Goal: Information Seeking & Learning: Learn about a topic

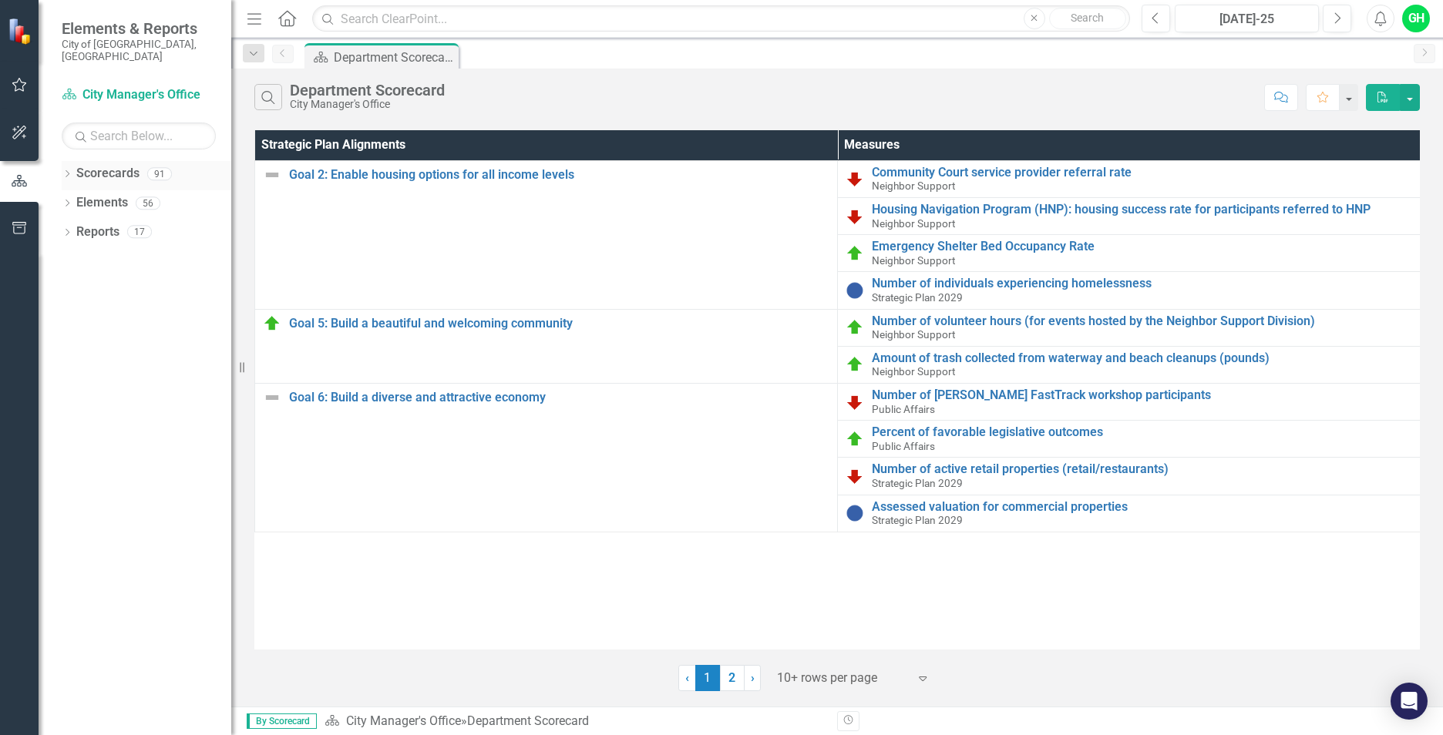
click at [112, 165] on link "Scorecards" at bounding box center [107, 174] width 63 height 18
click at [64, 171] on icon "Dropdown" at bounding box center [67, 175] width 11 height 8
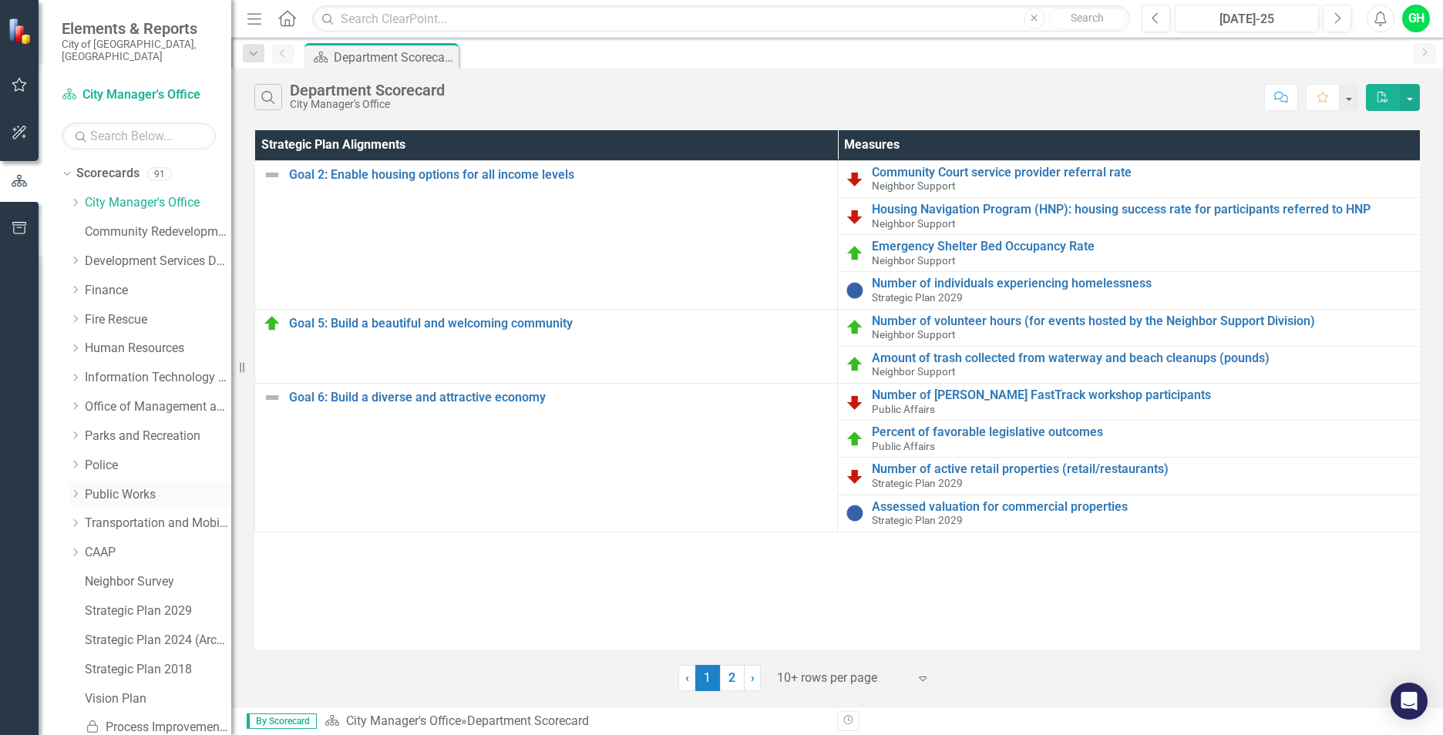
click at [132, 486] on link "Public Works" at bounding box center [158, 495] width 146 height 18
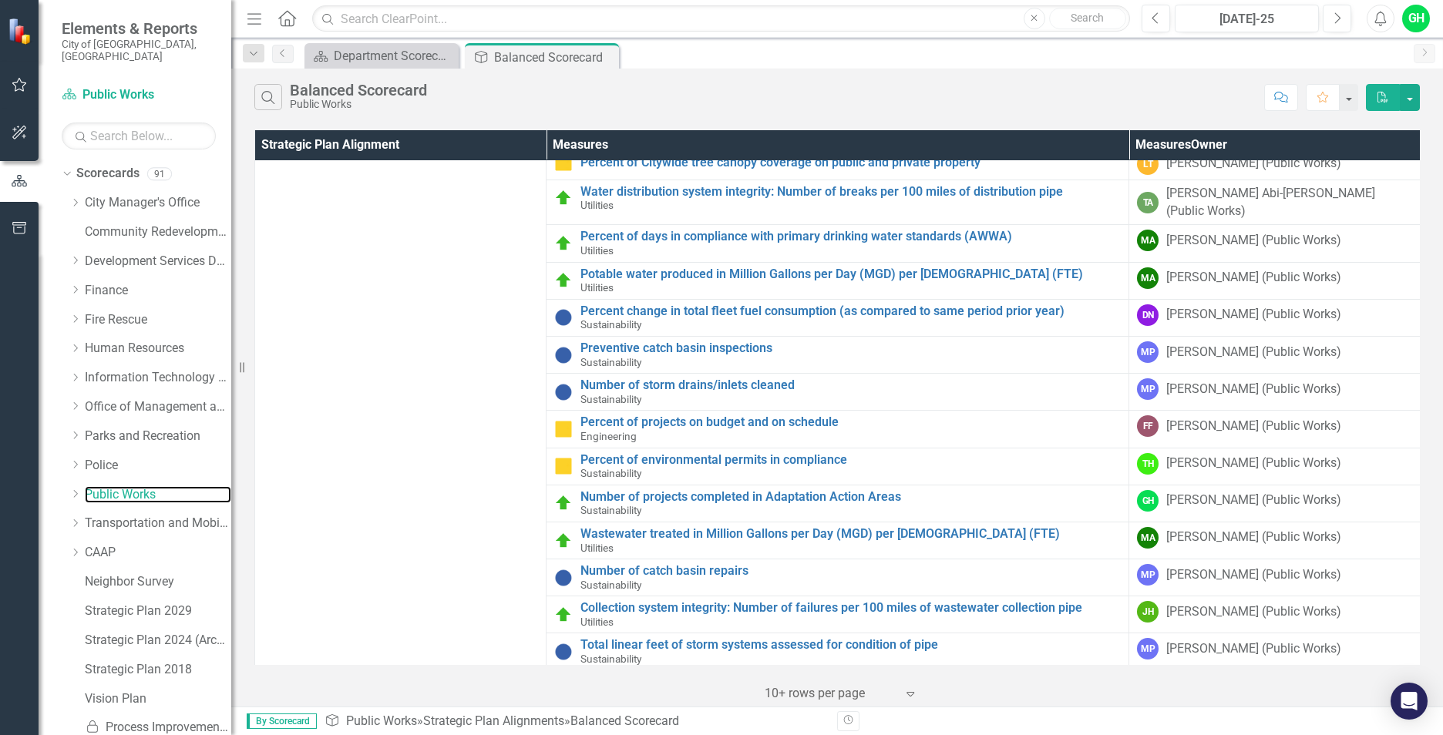
scroll to position [96, 0]
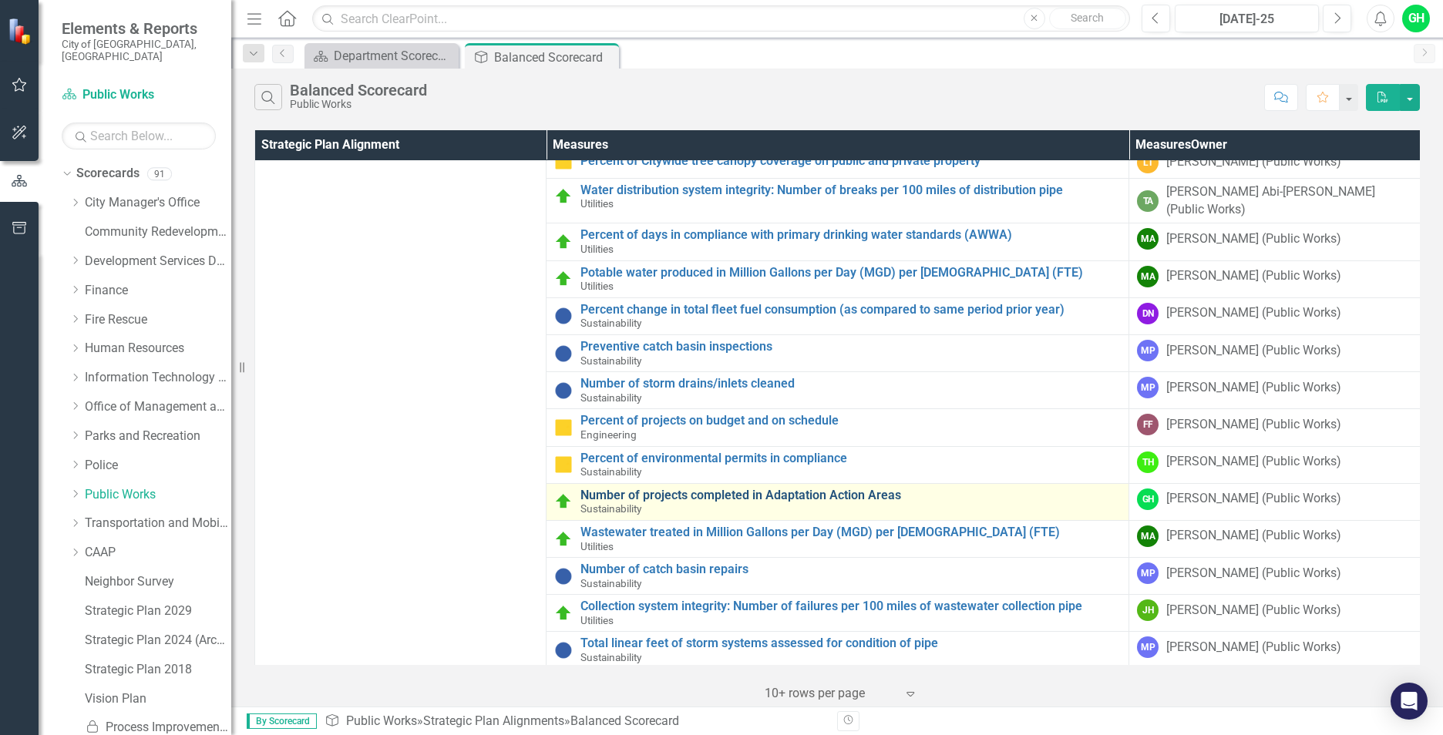
click at [875, 489] on link "Number of projects completed in Adaptation Action Areas" at bounding box center [850, 496] width 540 height 14
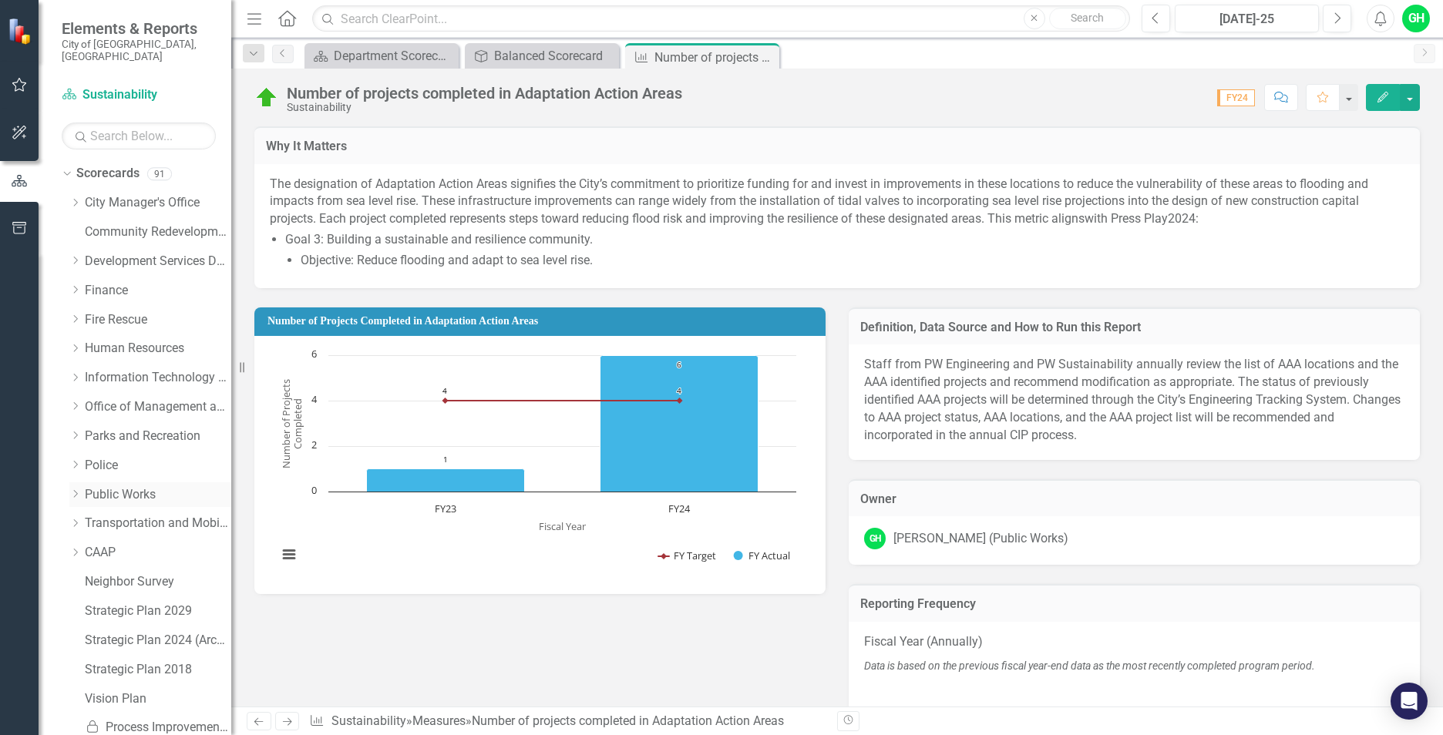
click at [79, 489] on icon "Dropdown" at bounding box center [75, 493] width 12 height 9
click at [147, 574] on link "Sustainability" at bounding box center [165, 583] width 131 height 18
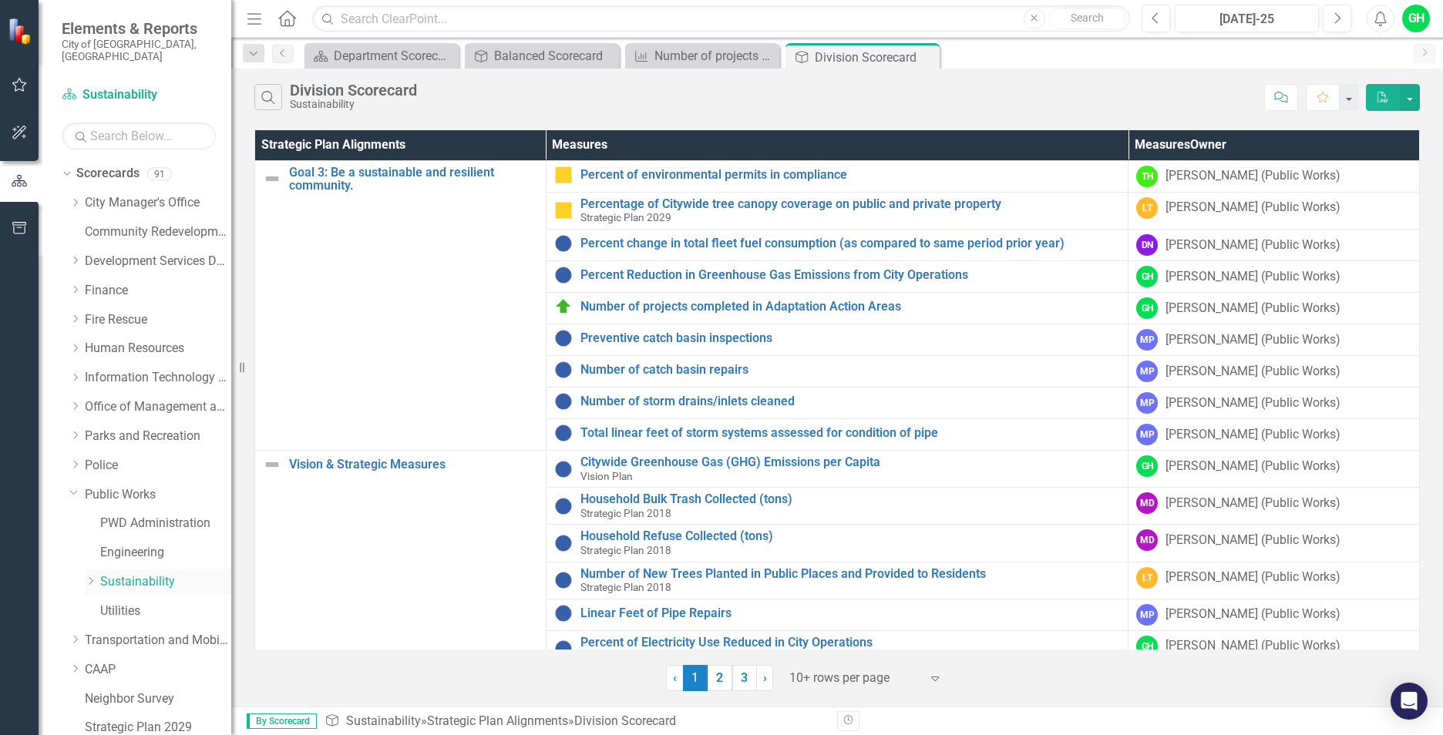
click at [91, 577] on icon "Dropdown" at bounding box center [91, 581] width 12 height 9
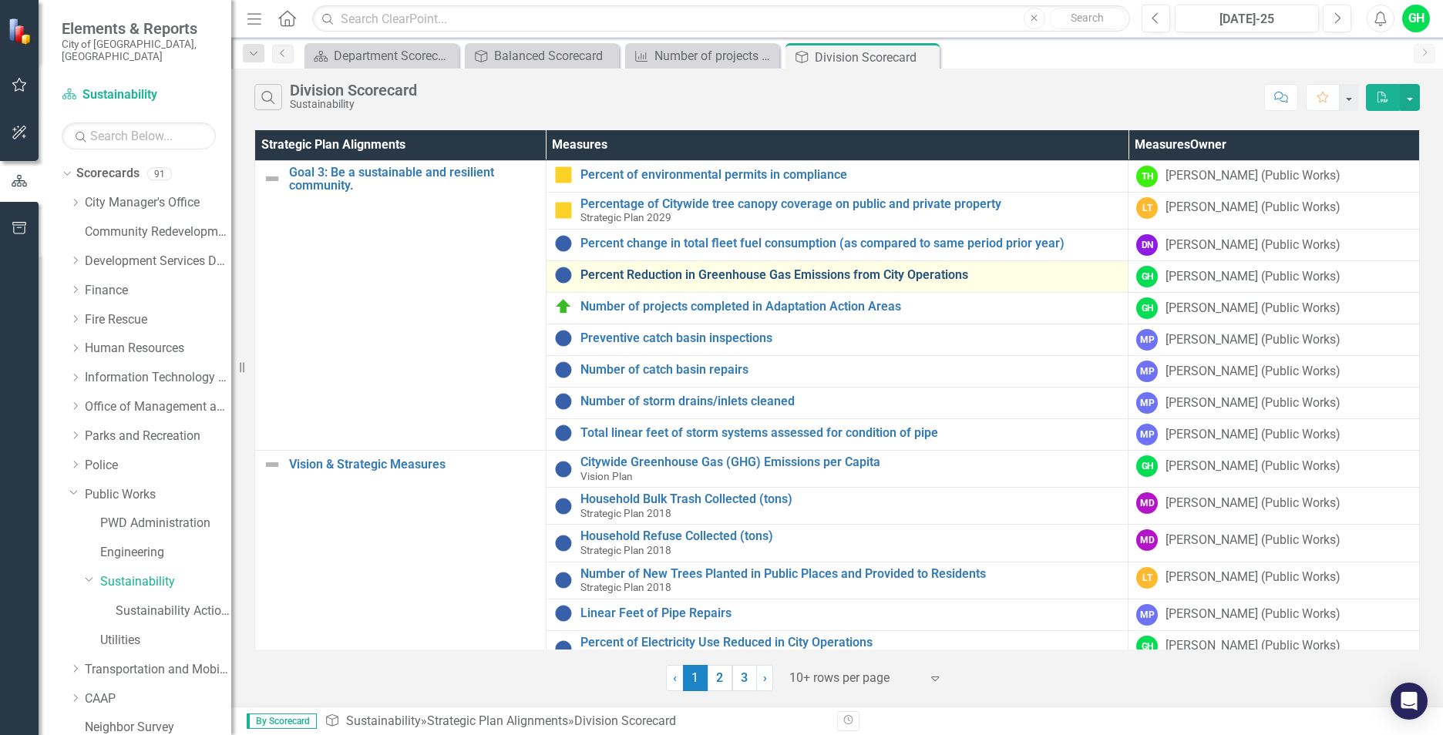
click at [856, 276] on link "Percent Reduction in Greenhouse Gas Emissions from City Operations" at bounding box center [850, 275] width 540 height 14
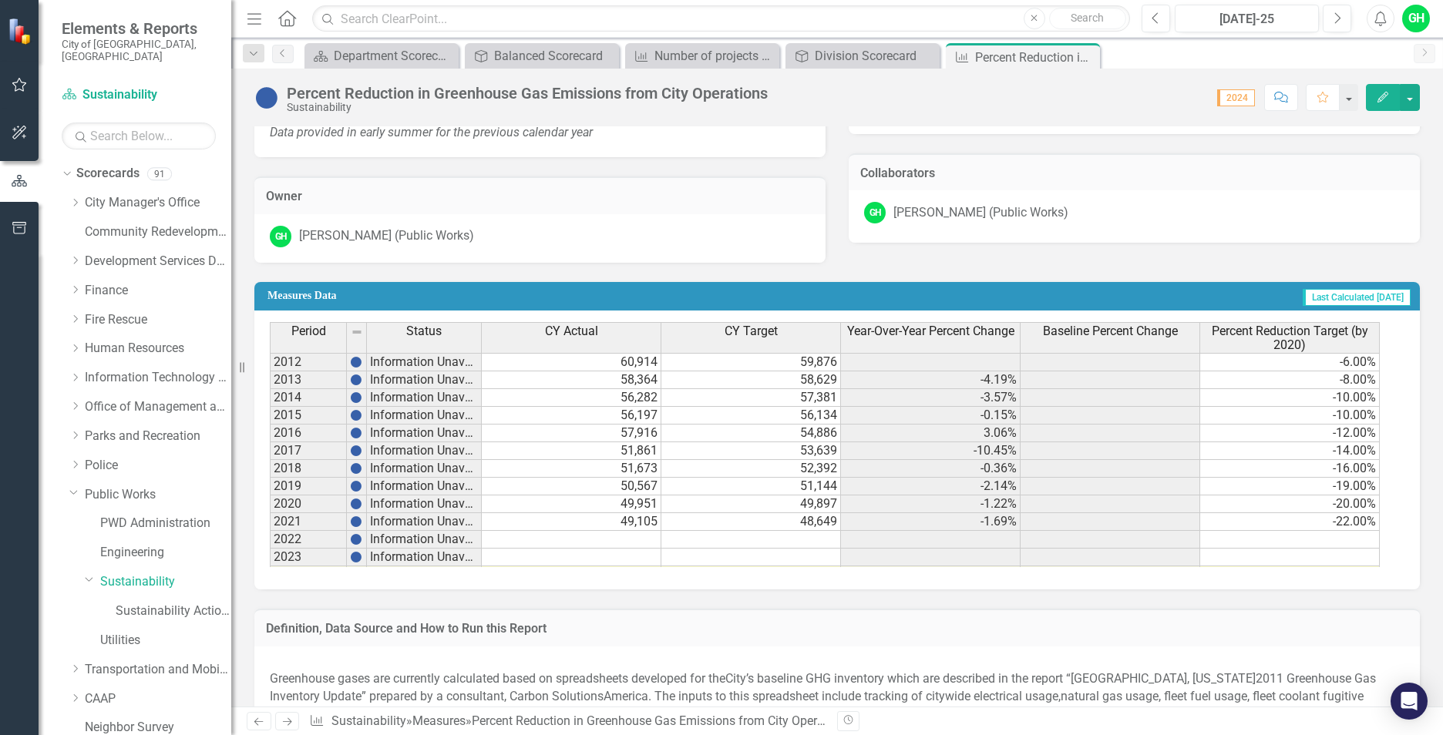
scroll to position [617, 0]
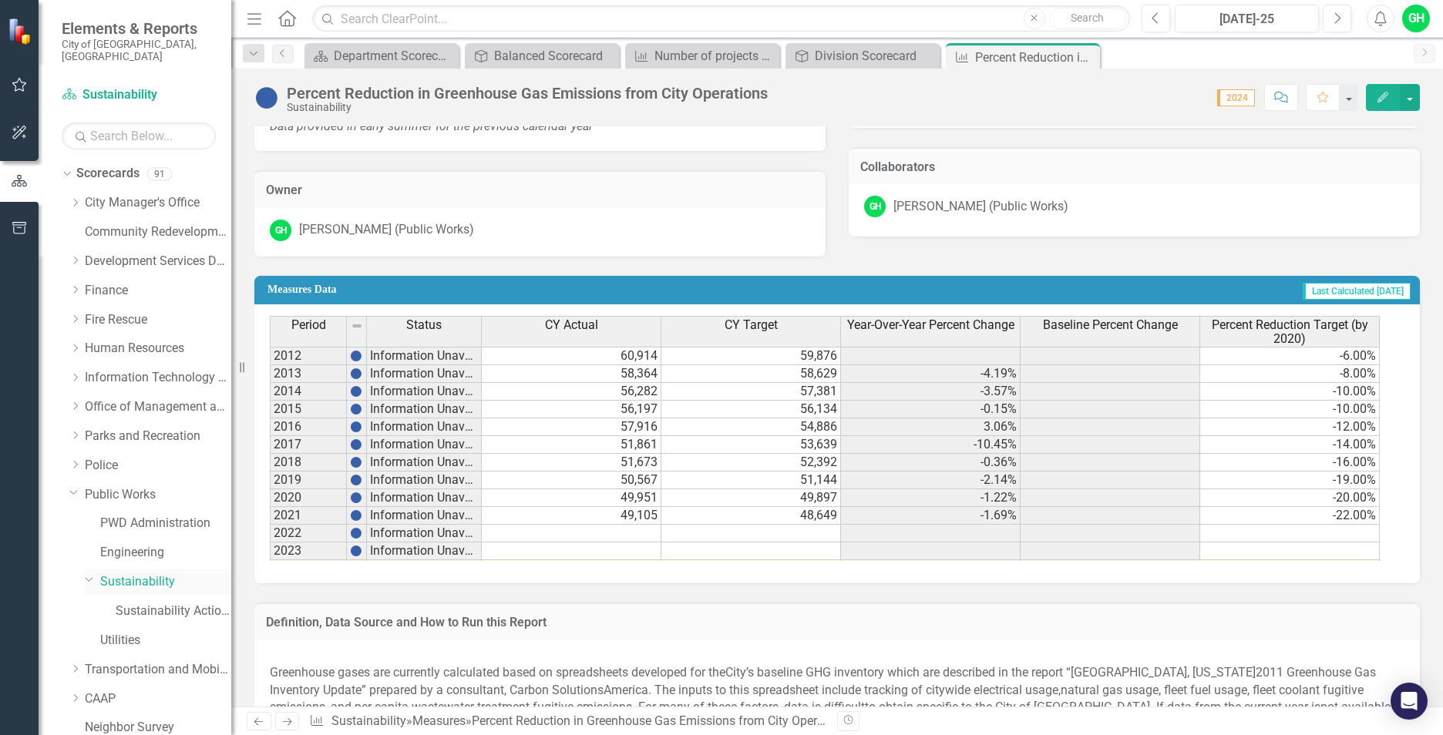
click at [156, 574] on link "Sustainability" at bounding box center [165, 583] width 131 height 18
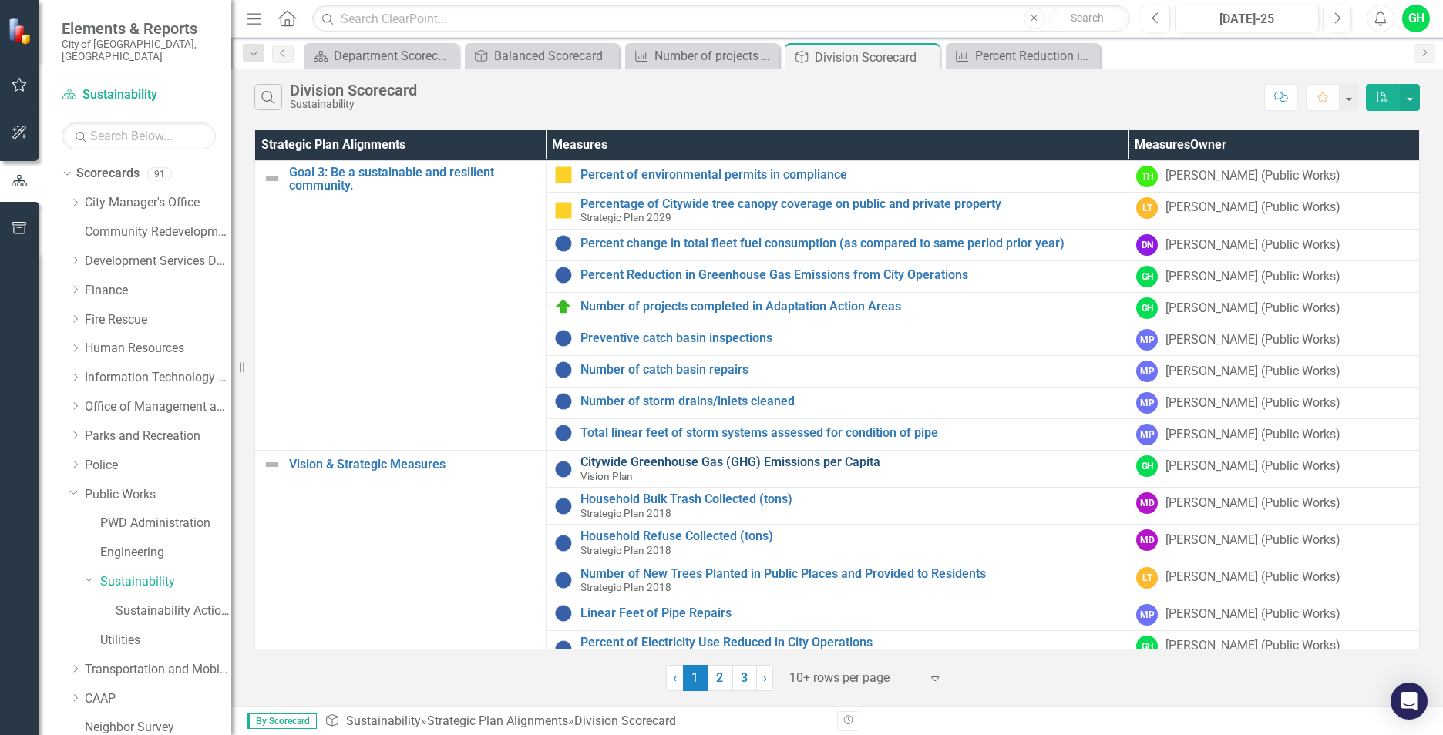
click at [839, 461] on link "Citywide Greenhouse Gas (GHG) Emissions per Capita" at bounding box center [850, 463] width 540 height 14
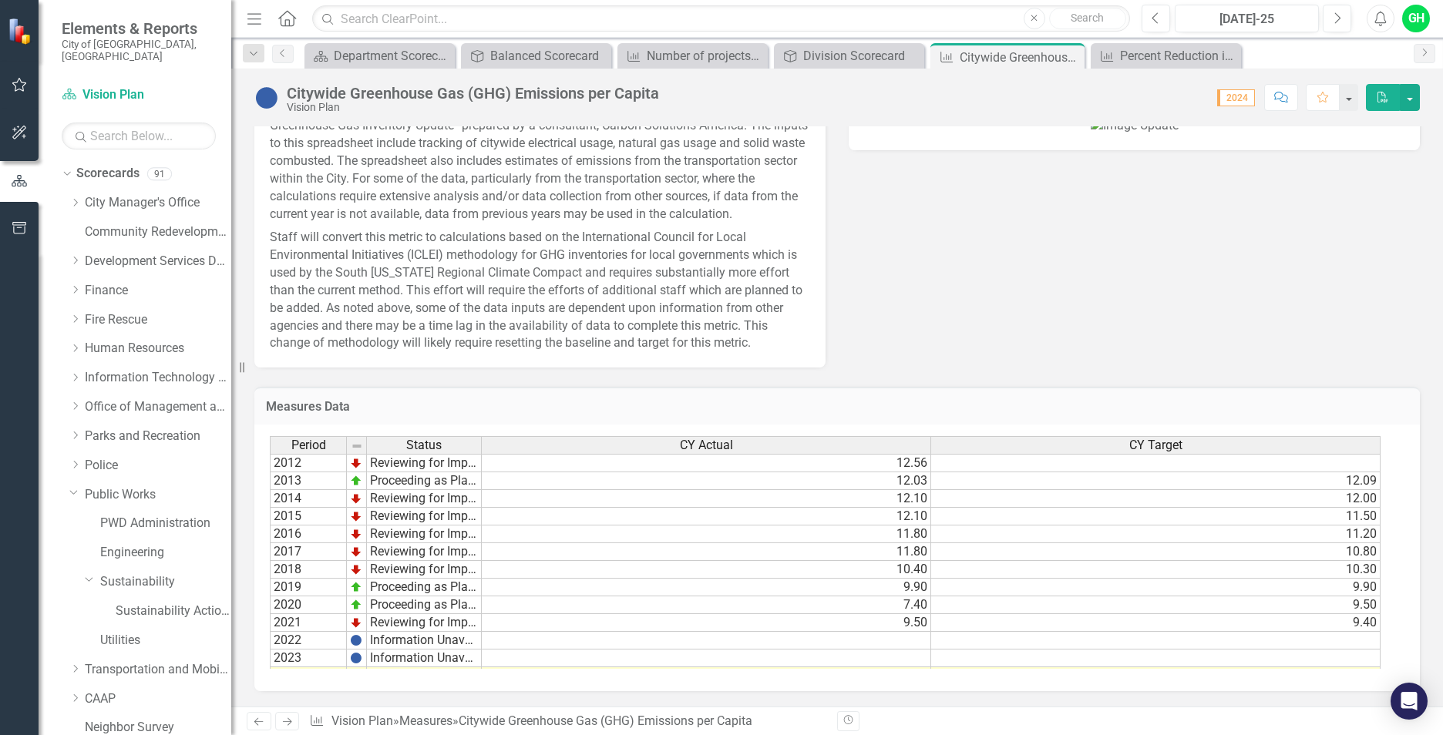
scroll to position [771, 0]
click at [140, 574] on link "Sustainability" at bounding box center [165, 583] width 131 height 18
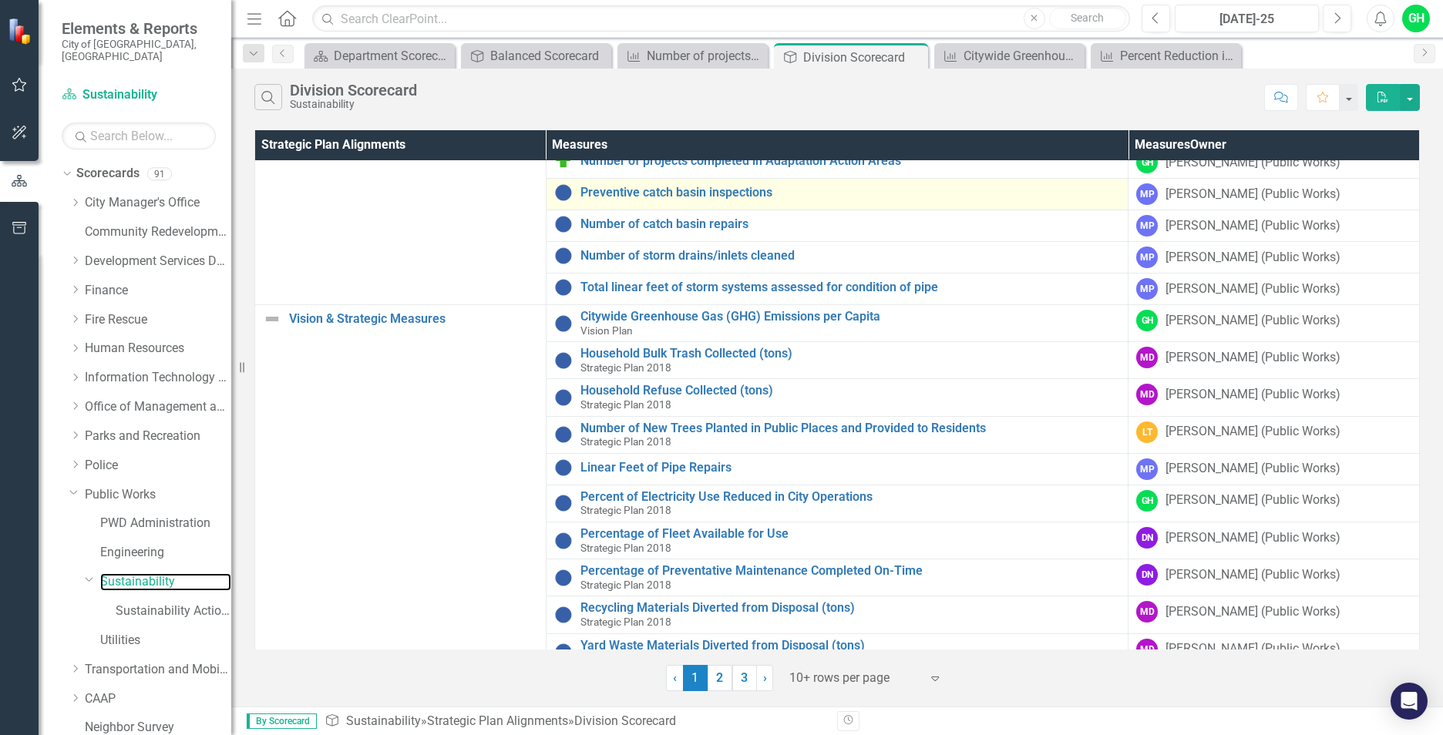
scroll to position [154, 0]
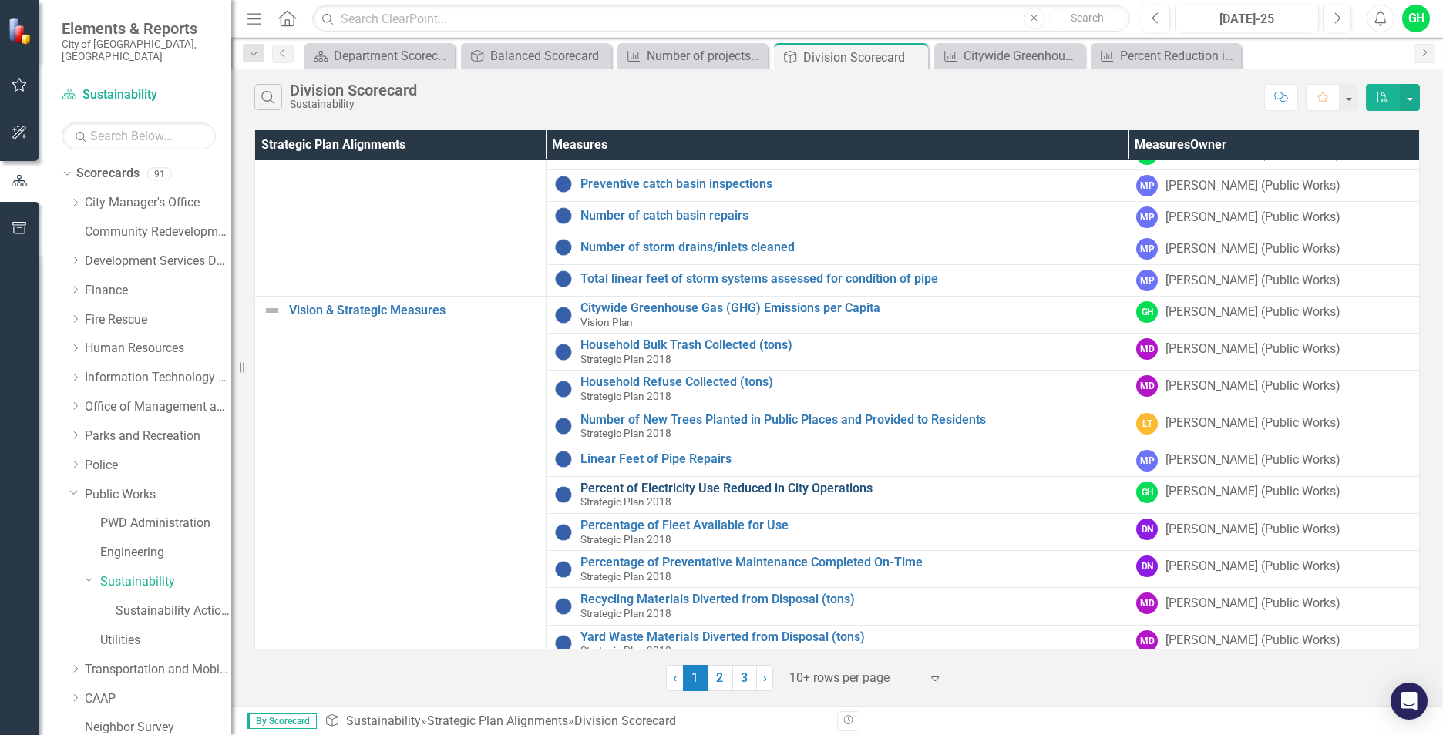
click at [805, 486] on link "Percent of Electricity Use Reduced in City Operations" at bounding box center [850, 489] width 540 height 14
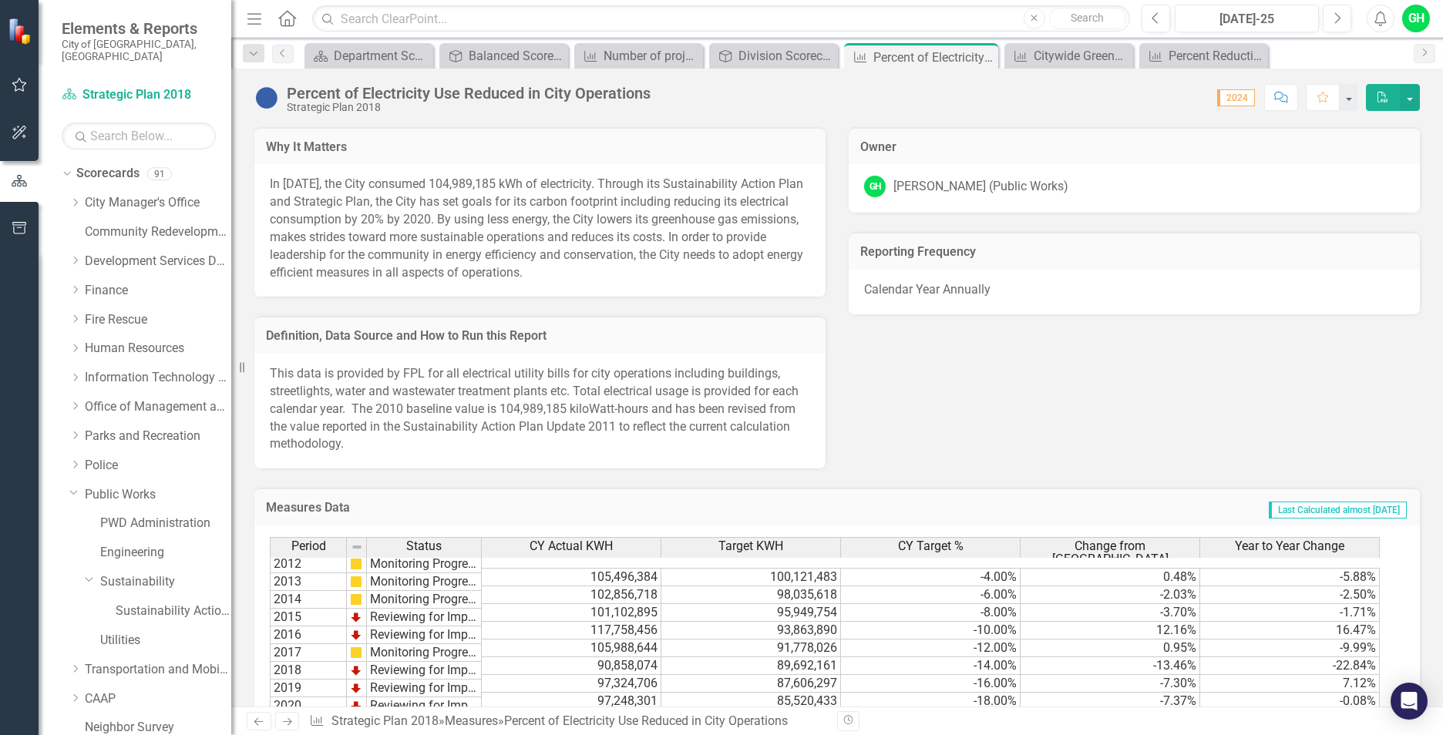
scroll to position [832, 0]
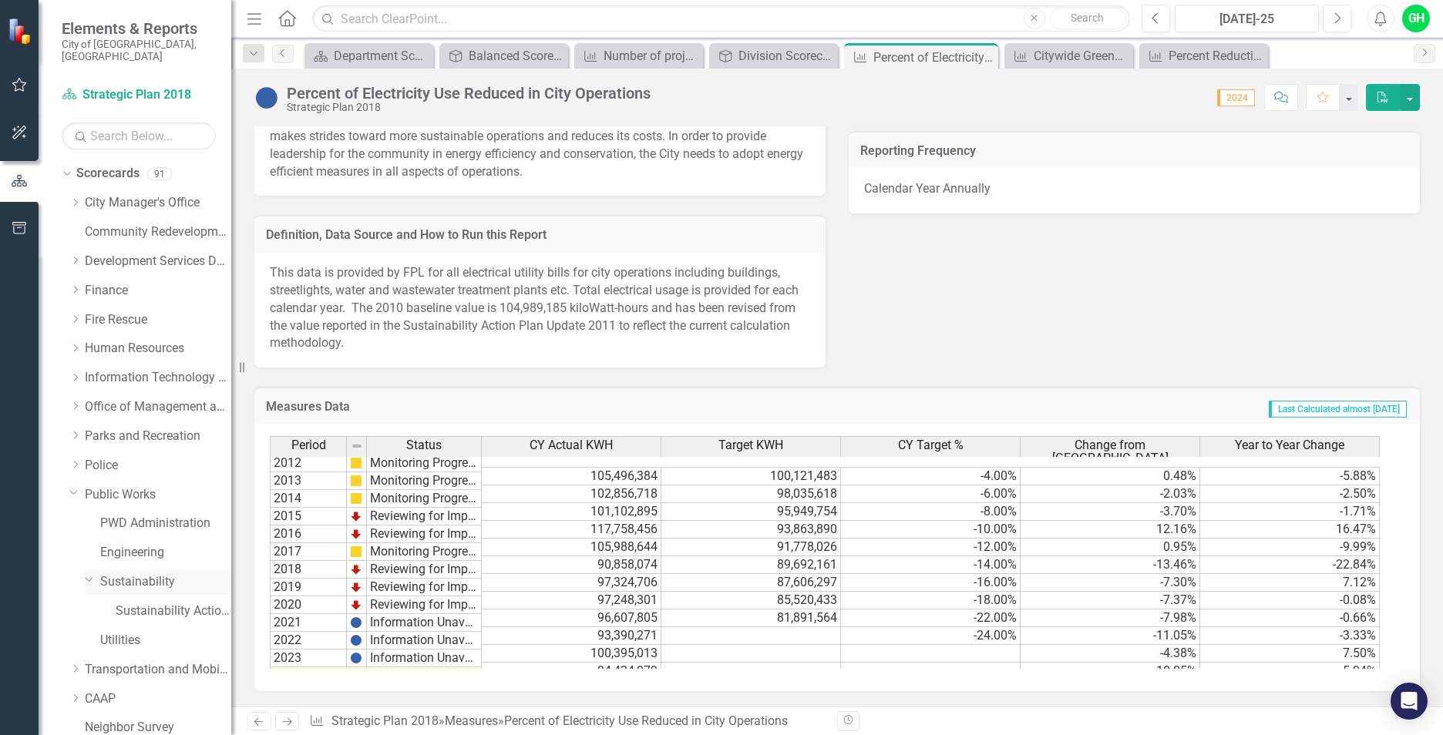
click at [170, 574] on link "Sustainability" at bounding box center [165, 583] width 131 height 18
